Goal: Find specific page/section: Find specific page/section

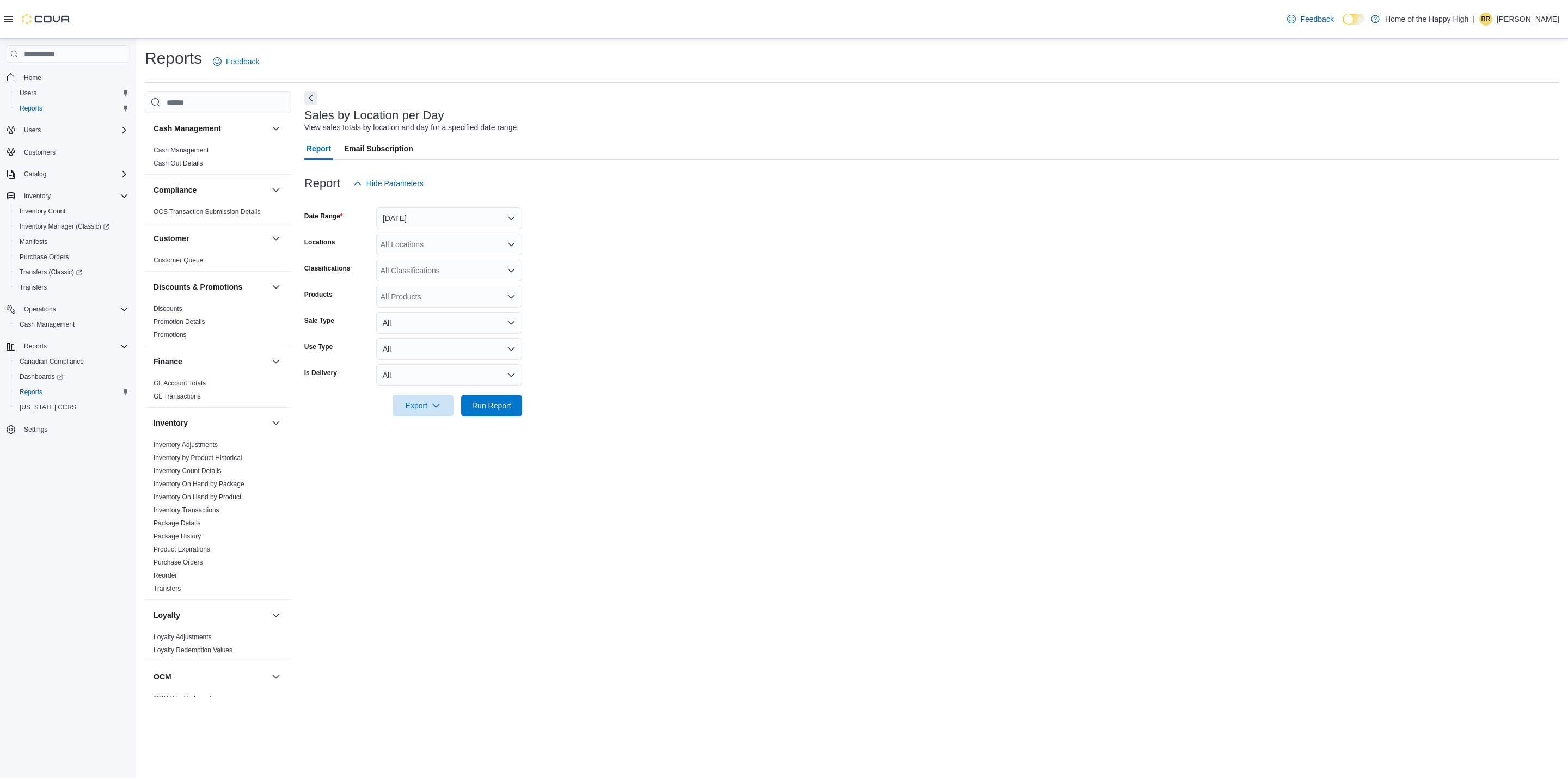
click at [1509, 17] on p "Branden Rowsell" at bounding box center [1528, 19] width 62 height 13
click at [1486, 110] on span "Sign Out" at bounding box center [1489, 113] width 30 height 11
